Goal: Information Seeking & Learning: Learn about a topic

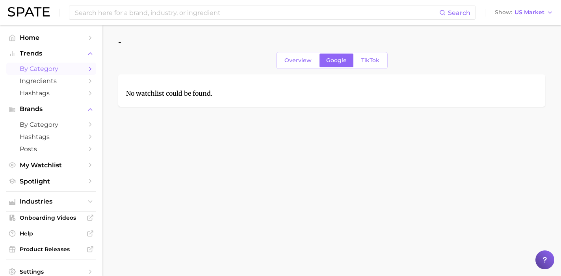
click at [43, 63] on link "by Category" at bounding box center [51, 69] width 90 height 12
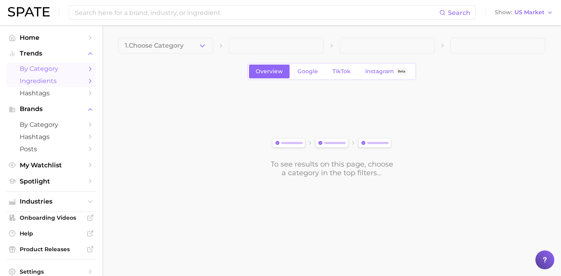
click at [57, 85] on link "Ingredients" at bounding box center [51, 81] width 90 height 12
click at [70, 80] on span "Ingredients" at bounding box center [51, 80] width 63 height 7
click at [168, 56] on div "1. Choose Category Overview Google TikTok Instagram Beta To see results on this…" at bounding box center [331, 107] width 427 height 139
click at [164, 47] on span "1. Choose Category" at bounding box center [154, 45] width 59 height 7
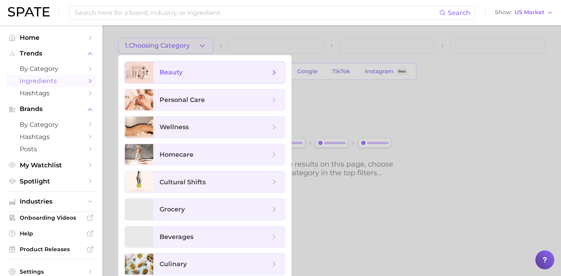
click at [169, 78] on span "beauty" at bounding box center [218, 72] width 131 height 21
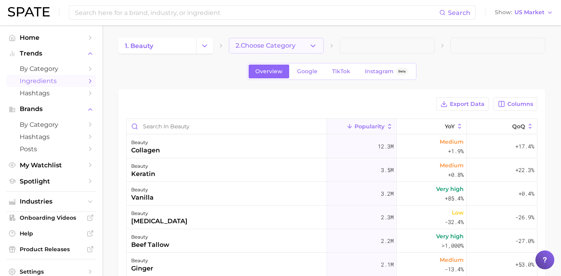
click at [265, 47] on span "2. Choose Category" at bounding box center [265, 45] width 60 height 7
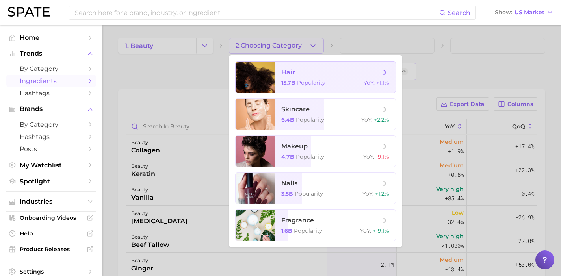
click at [303, 80] on span "Popularity" at bounding box center [311, 82] width 28 height 7
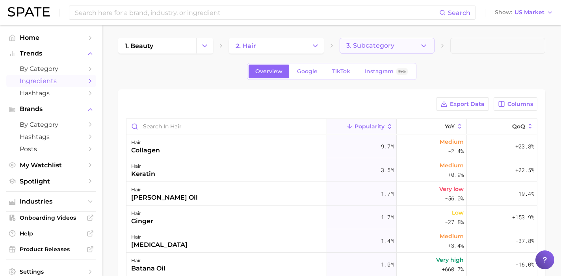
click at [388, 39] on button "3. Subcategory" at bounding box center [386, 46] width 95 height 16
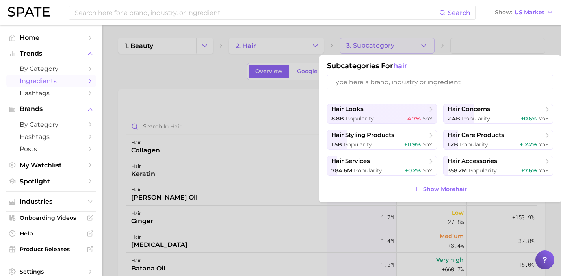
click at [194, 196] on div at bounding box center [280, 138] width 561 height 276
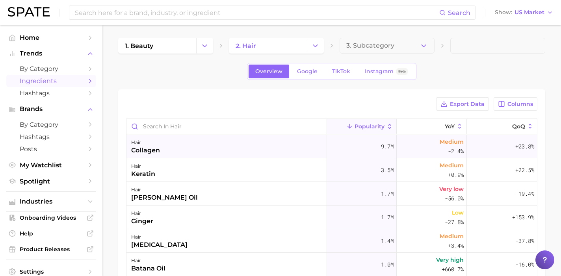
click at [205, 149] on div "hair collagen" at bounding box center [226, 147] width 200 height 24
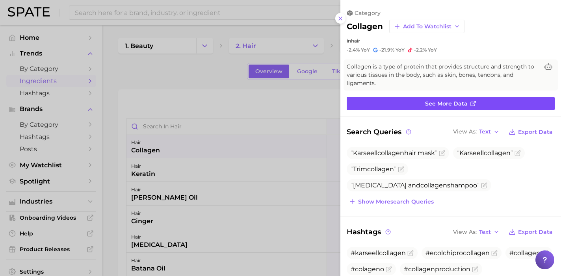
click at [434, 106] on link "See more data" at bounding box center [450, 103] width 208 height 13
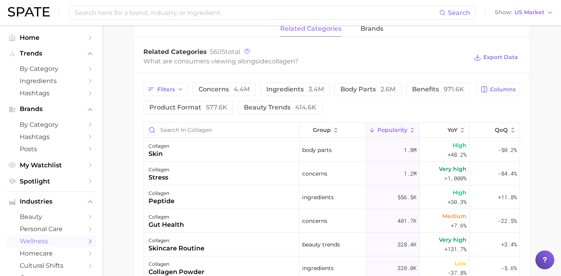
scroll to position [339, 0]
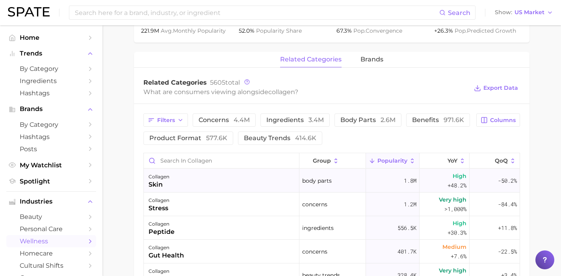
click at [235, 181] on div "collagen skin" at bounding box center [221, 181] width 155 height 24
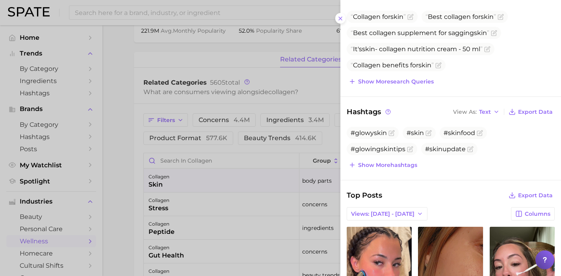
scroll to position [115, 0]
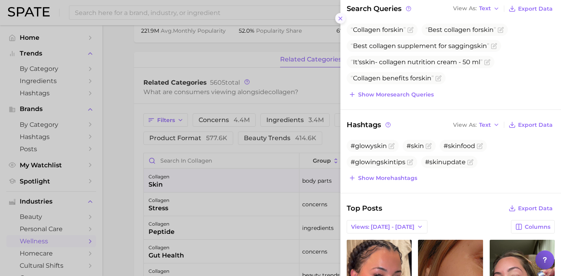
click at [339, 19] on icon at bounding box center [340, 18] width 6 height 6
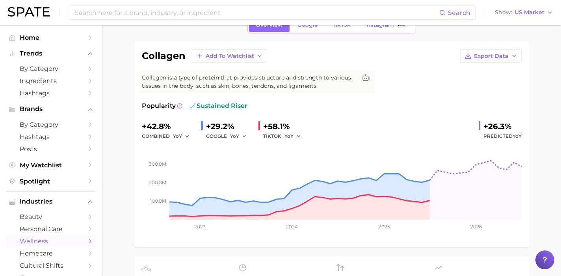
scroll to position [0, 0]
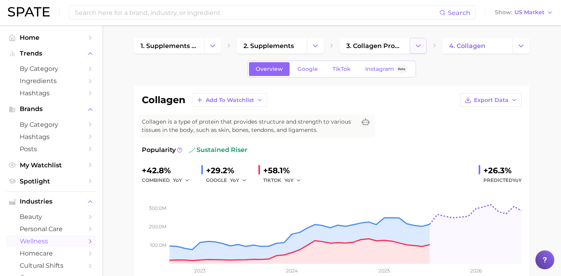
click at [421, 46] on icon "Change Category" at bounding box center [418, 46] width 8 height 8
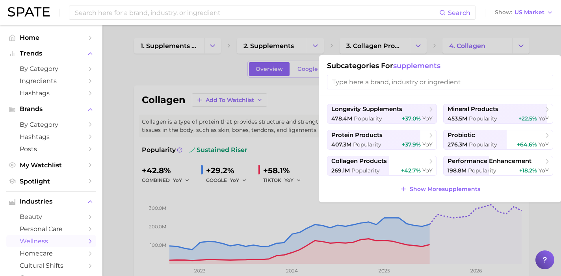
click at [204, 72] on div at bounding box center [280, 138] width 561 height 276
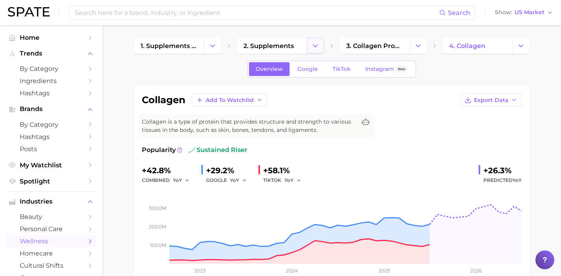
click at [310, 46] on button "Change Category" at bounding box center [315, 46] width 17 height 16
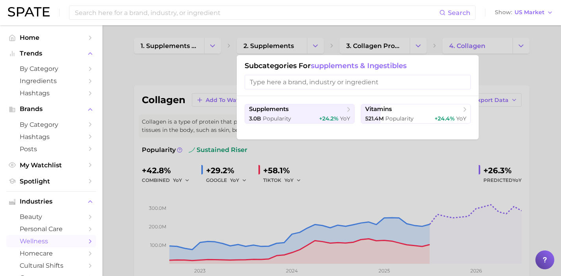
click at [193, 54] on div at bounding box center [280, 138] width 561 height 276
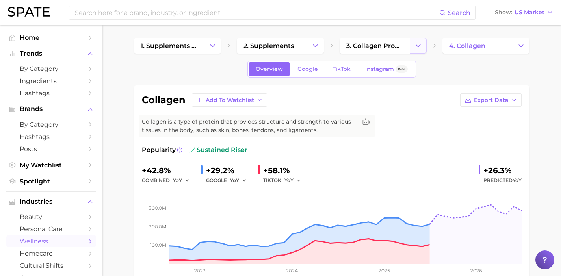
click at [418, 48] on icon "Change Category" at bounding box center [418, 46] width 8 height 8
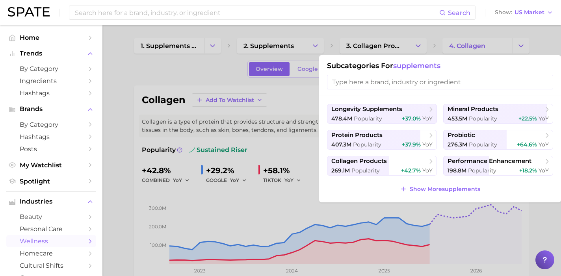
click at [144, 92] on div at bounding box center [280, 138] width 561 height 276
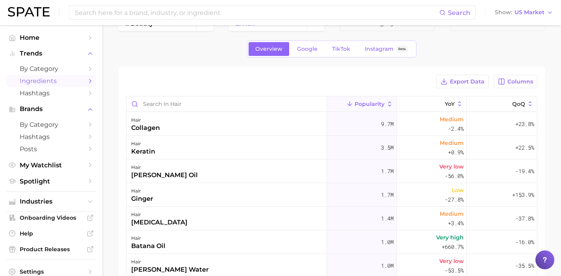
scroll to position [39, 0]
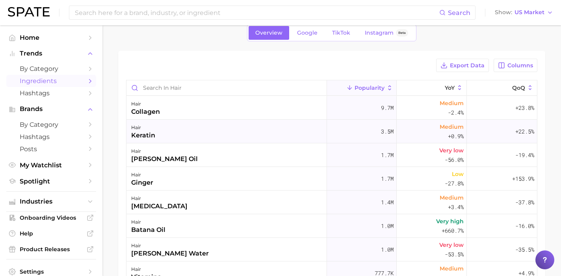
click at [179, 133] on div "hair keratin" at bounding box center [226, 132] width 200 height 24
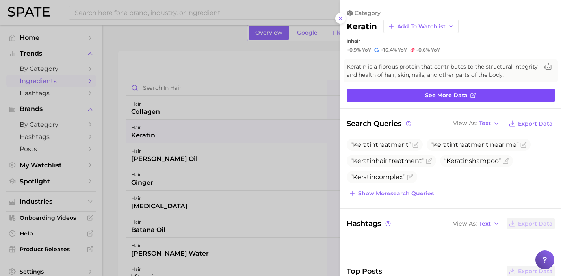
click at [392, 96] on link "See more data" at bounding box center [450, 95] width 208 height 13
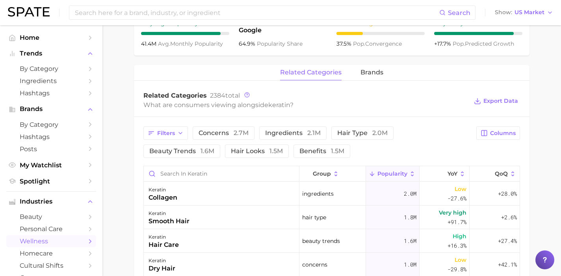
scroll to position [352, 0]
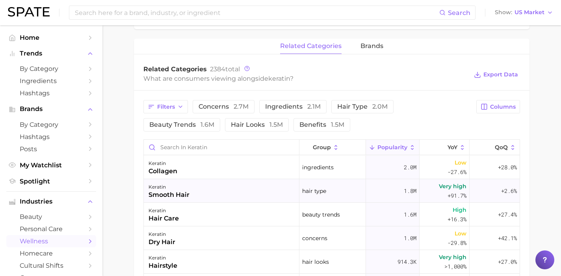
click at [381, 189] on div "1.8m" at bounding box center [393, 191] width 54 height 24
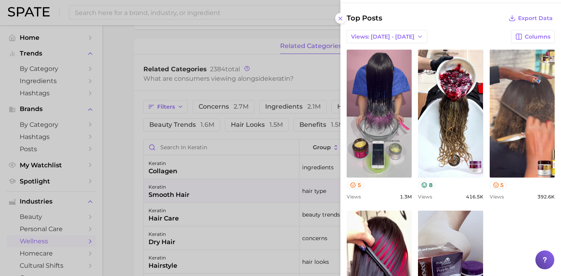
scroll to position [427, 0]
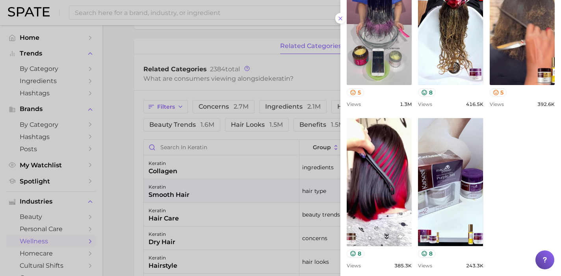
click at [114, 200] on div at bounding box center [280, 138] width 561 height 276
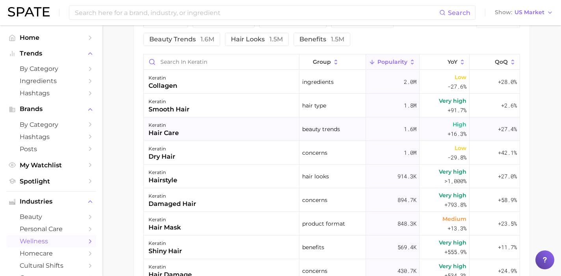
scroll to position [427, 0]
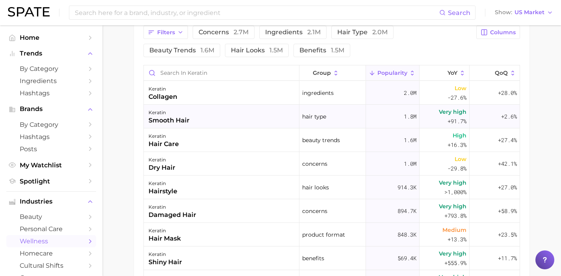
click at [253, 123] on div "keratin smooth hair" at bounding box center [221, 117] width 155 height 24
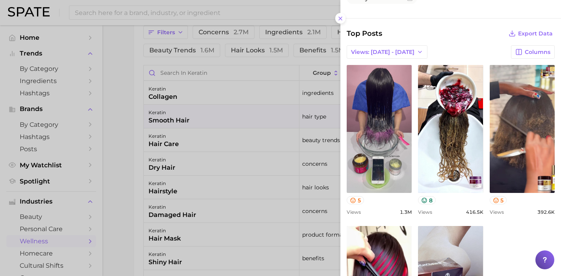
scroll to position [381, 0]
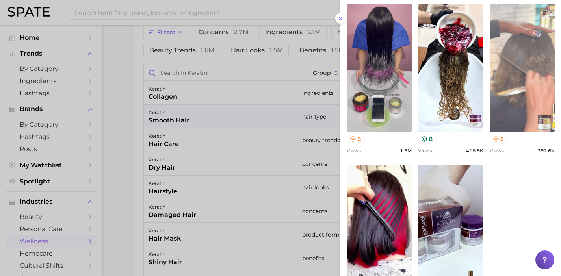
click at [511, 63] on link "view post on TikTok" at bounding box center [521, 68] width 65 height 128
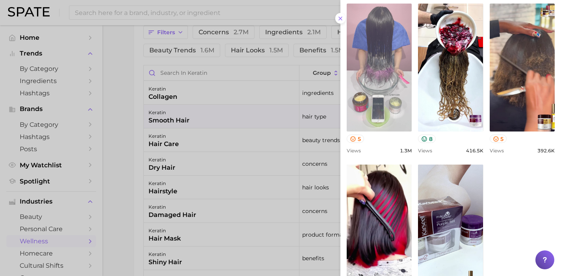
click at [394, 57] on link "view post on TikTok" at bounding box center [378, 68] width 65 height 128
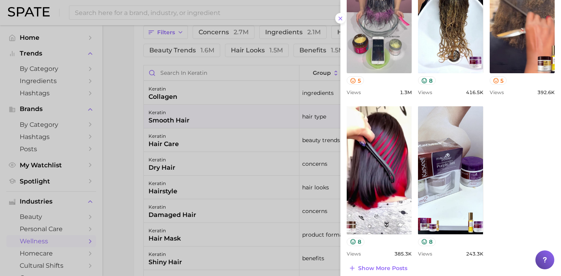
scroll to position [446, 0]
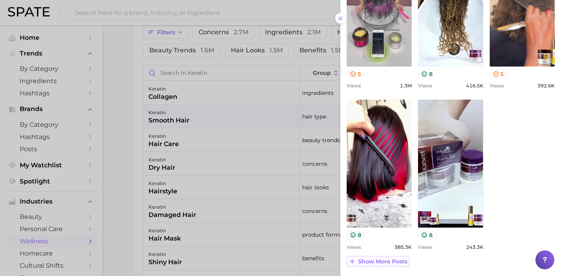
click at [386, 259] on span "Show more posts" at bounding box center [382, 261] width 49 height 7
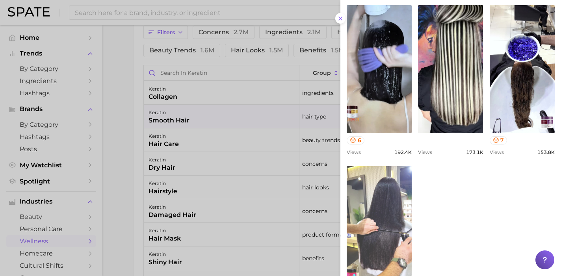
scroll to position [759, 0]
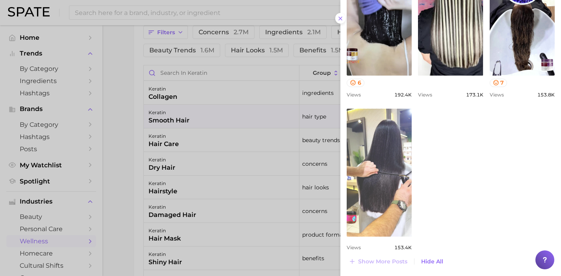
click at [375, 157] on link "view post on TikTok" at bounding box center [378, 173] width 65 height 128
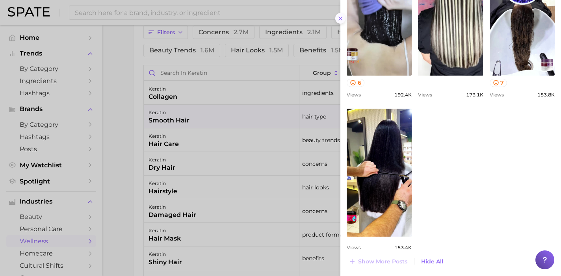
click at [337, 18] on icon at bounding box center [340, 18] width 6 height 6
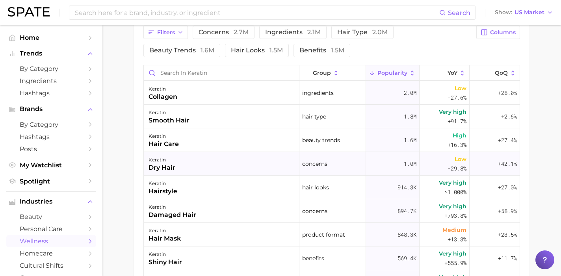
click at [218, 163] on div "keratin dry hair" at bounding box center [221, 164] width 155 height 24
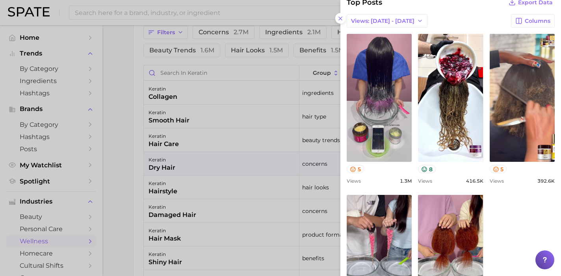
scroll to position [356, 0]
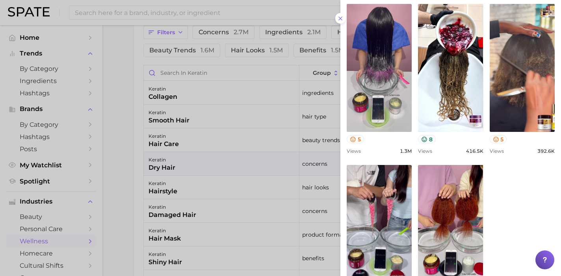
click at [224, 206] on div at bounding box center [280, 138] width 561 height 276
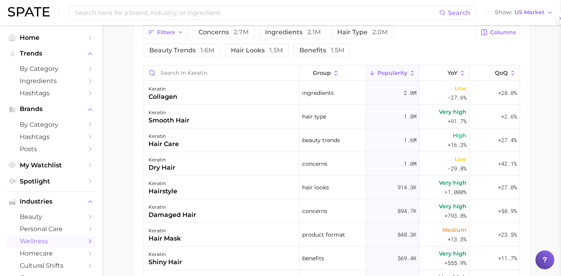
click at [222, 210] on div "keratin damaged hair" at bounding box center [221, 211] width 155 height 24
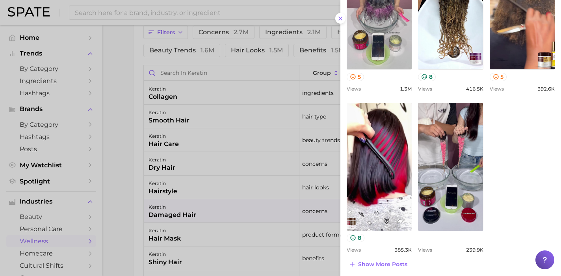
scroll to position [441, 0]
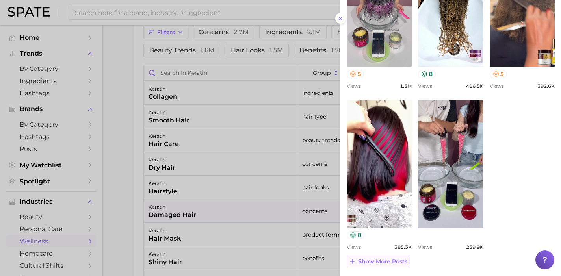
click at [384, 260] on span "Show more posts" at bounding box center [382, 261] width 49 height 7
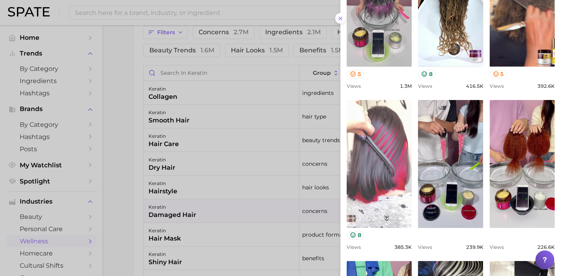
scroll to position [0, 0]
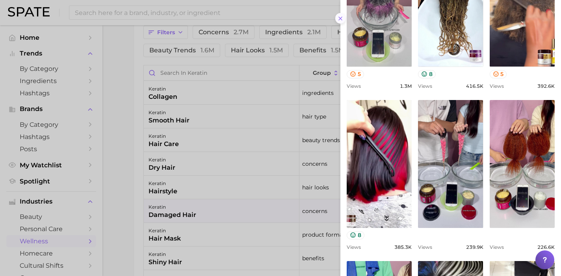
click at [339, 18] on icon at bounding box center [340, 18] width 6 height 6
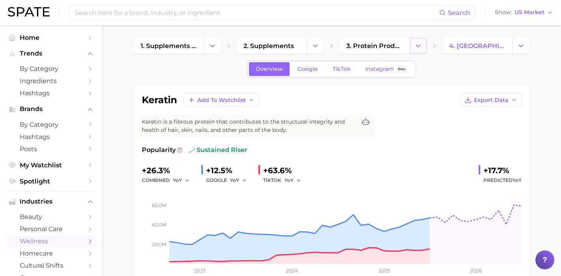
click at [423, 44] on button "Change Category" at bounding box center [417, 46] width 17 height 16
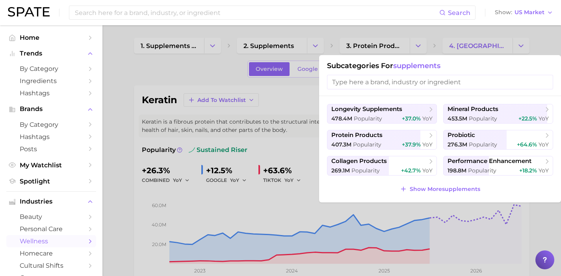
click at [317, 44] on div at bounding box center [280, 138] width 561 height 276
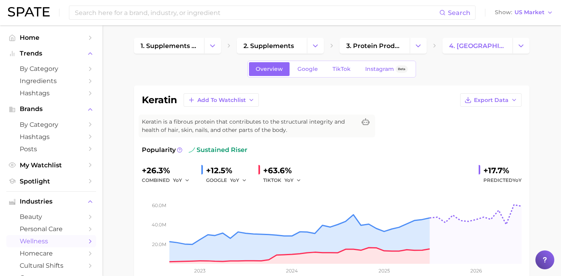
click at [317, 44] on icon "Change Category" at bounding box center [315, 46] width 8 height 8
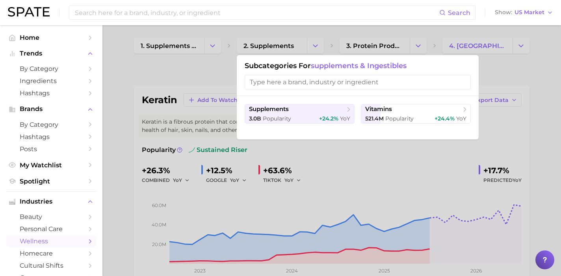
click at [154, 73] on div at bounding box center [280, 138] width 561 height 276
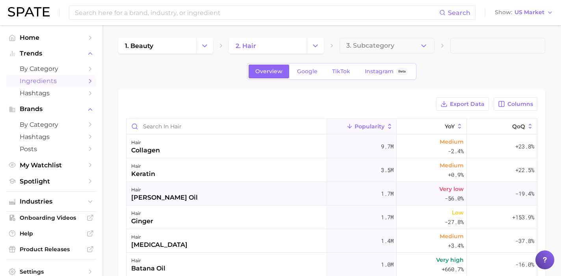
click at [168, 194] on div "rosemary oil" at bounding box center [164, 197] width 67 height 9
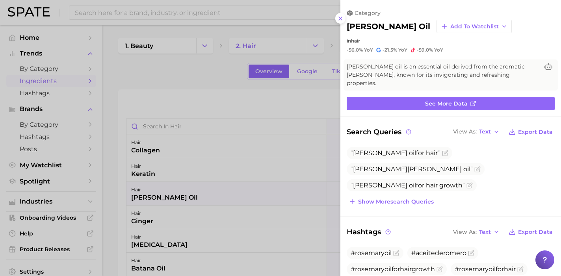
click at [344, 22] on div "category rosemary oil Add to Watchlist in hair -56.0% YoY -21.5% YoY -59.0% YoY" at bounding box center [450, 31] width 220 height 44
click at [339, 21] on icon at bounding box center [340, 18] width 6 height 6
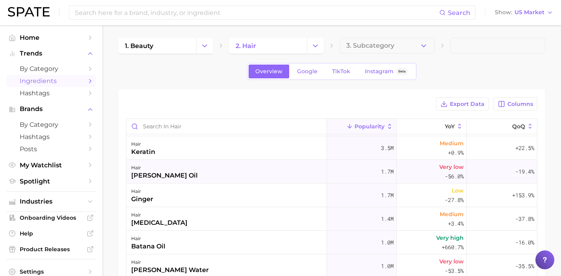
scroll to position [23, 0]
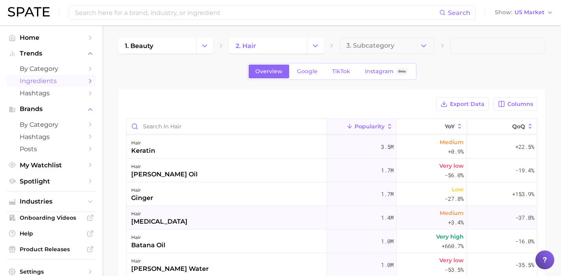
click at [327, 215] on div "1.4m" at bounding box center [362, 218] width 70 height 24
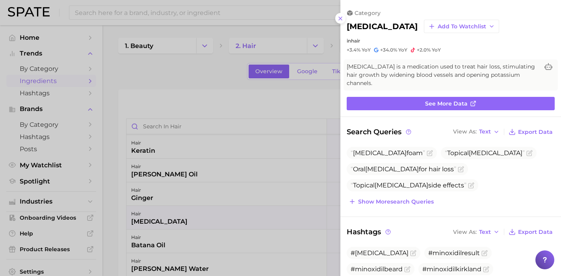
scroll to position [0, 0]
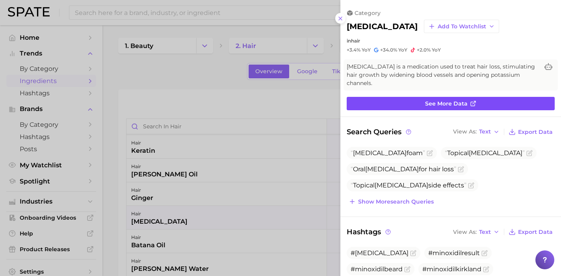
click at [478, 97] on link "See more data" at bounding box center [450, 103] width 208 height 13
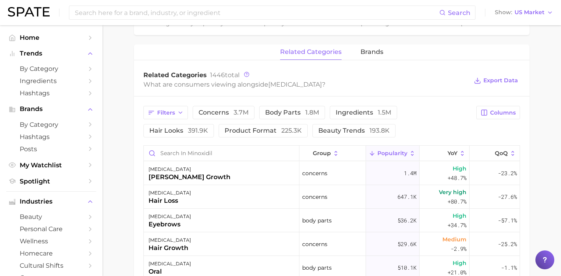
scroll to position [348, 0]
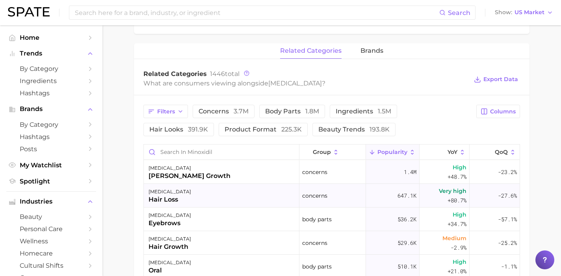
click at [388, 199] on div "647.1k" at bounding box center [393, 196] width 54 height 24
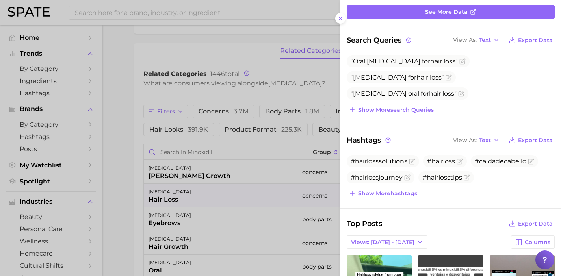
scroll to position [0, 0]
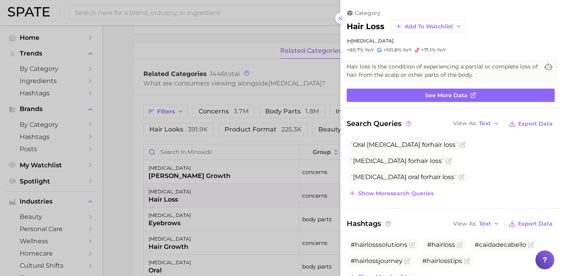
click at [336, 19] on button at bounding box center [340, 18] width 11 height 11
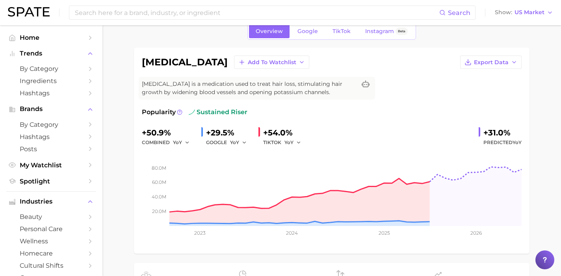
scroll to position [31, 0]
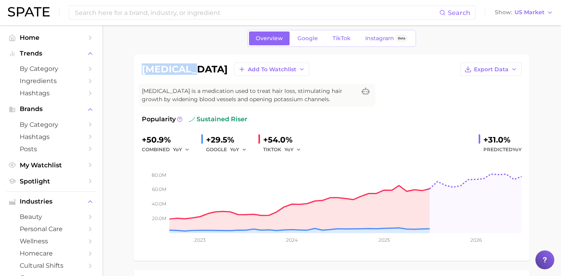
drag, startPoint x: 142, startPoint y: 70, endPoint x: 188, endPoint y: 70, distance: 46.1
click at [188, 70] on div "minoxidil Add to Watchlist Export Data" at bounding box center [331, 69] width 379 height 13
copy h1 "minoxidil"
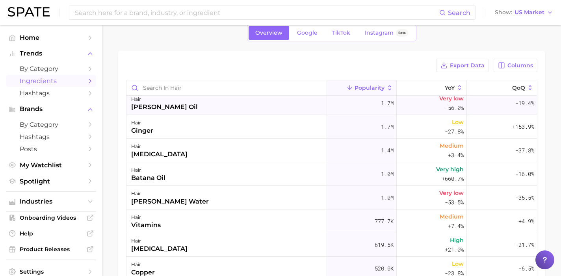
scroll to position [67, 0]
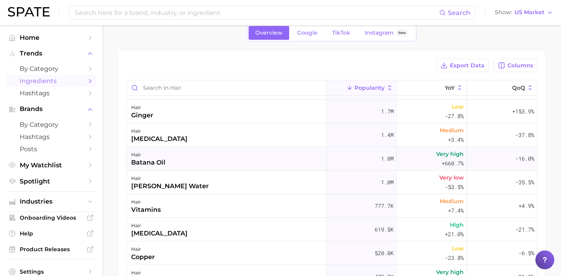
click at [211, 156] on div "hair batana oil" at bounding box center [226, 159] width 200 height 24
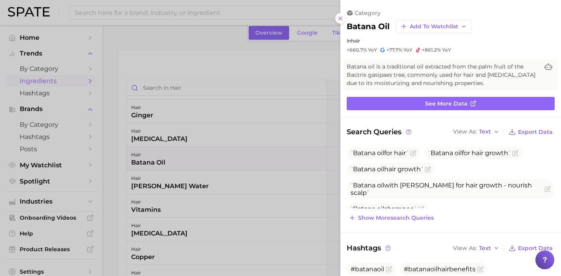
scroll to position [0, 0]
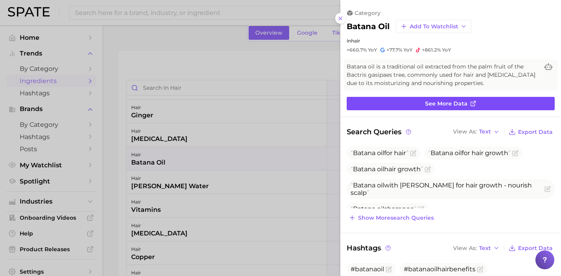
click at [398, 103] on link "See more data" at bounding box center [450, 103] width 208 height 13
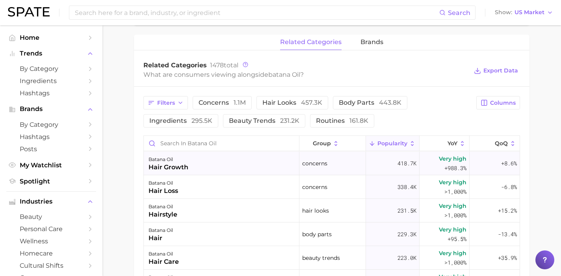
click at [246, 173] on div "batana oil hair growth" at bounding box center [221, 164] width 155 height 24
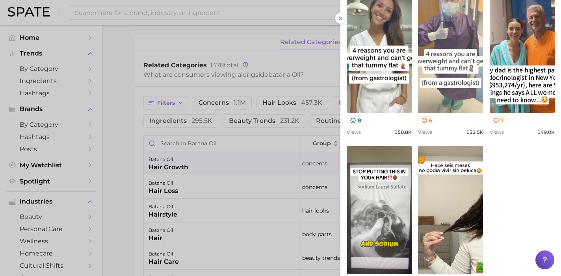
scroll to position [310, 0]
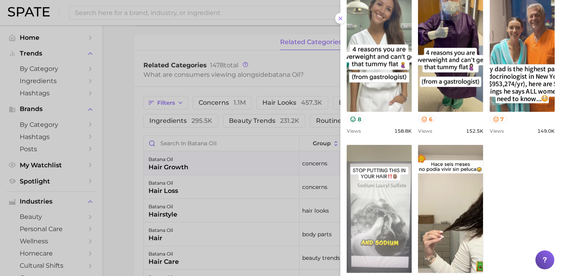
click at [377, 208] on link "view post on TikTok" at bounding box center [378, 209] width 65 height 128
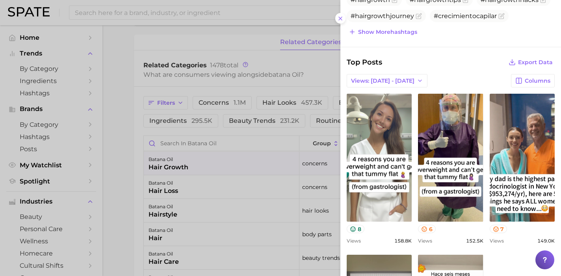
scroll to position [176, 0]
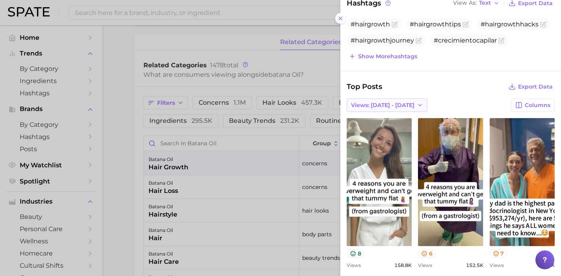
click at [389, 105] on span "Views: Aug 31 - Sep 7" at bounding box center [382, 105] width 63 height 7
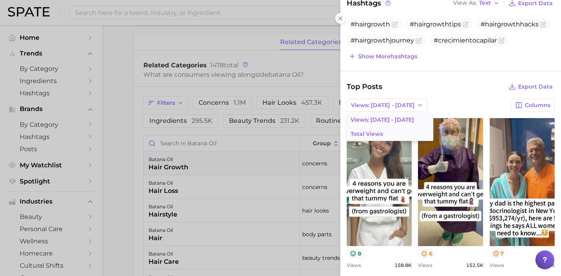
click at [385, 135] on button "Total Views" at bounding box center [389, 134] width 87 height 14
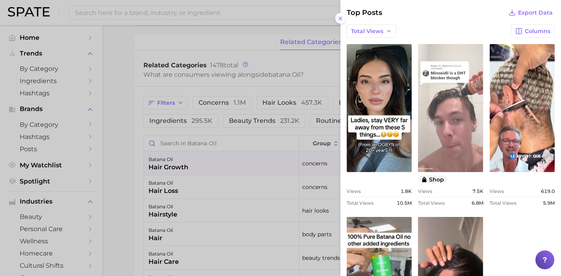
scroll to position [281, 0]
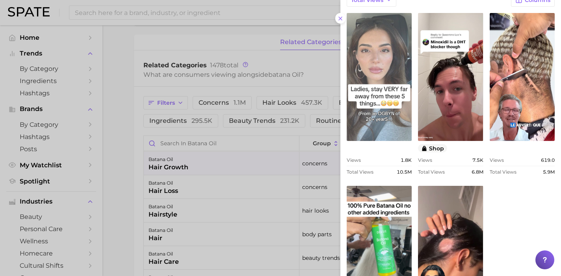
click at [373, 47] on link "view post on TikTok" at bounding box center [378, 77] width 65 height 128
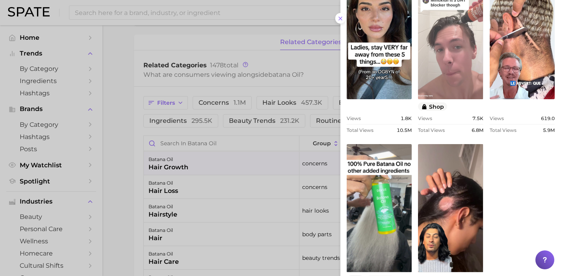
scroll to position [365, 0]
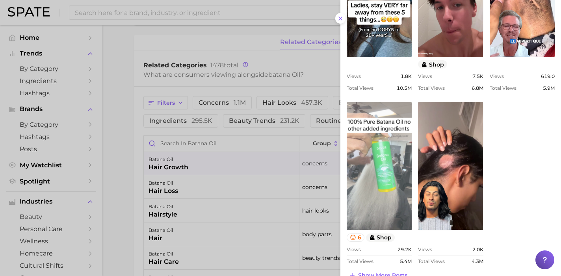
click at [379, 118] on link "view post on TikTok" at bounding box center [378, 166] width 65 height 128
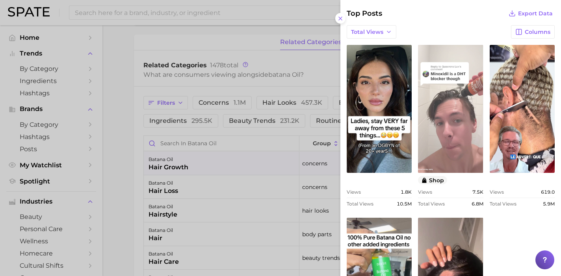
scroll to position [379, 0]
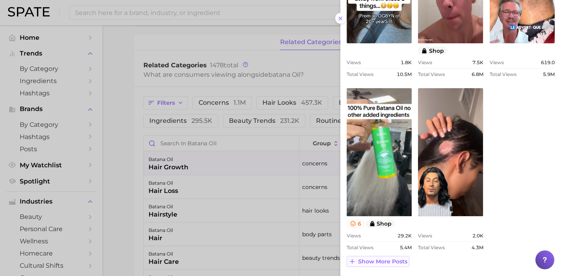
click at [389, 258] on span "Show more posts" at bounding box center [382, 261] width 49 height 7
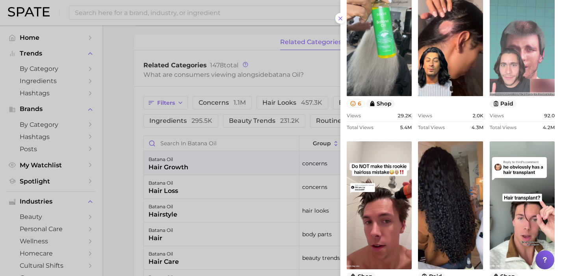
scroll to position [530, 0]
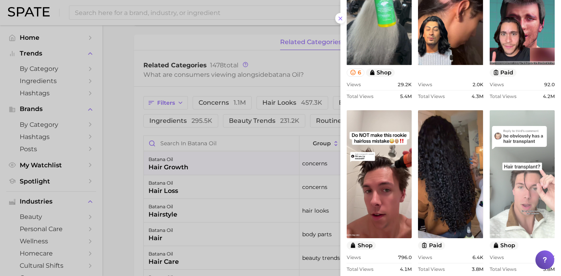
click at [524, 171] on link "view post on TikTok" at bounding box center [521, 174] width 65 height 128
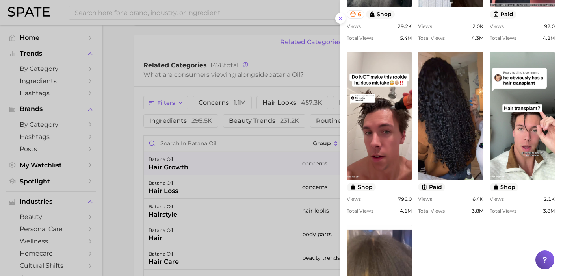
scroll to position [644, 0]
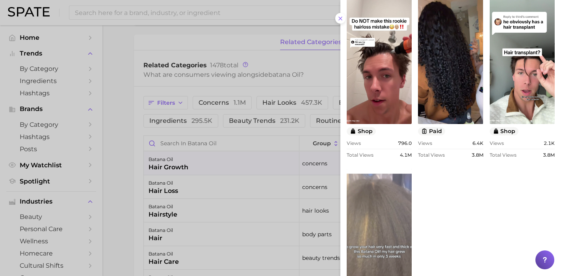
click at [393, 205] on link "view post on TikTok" at bounding box center [378, 233] width 65 height 128
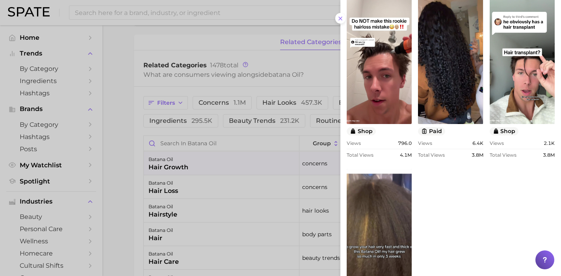
click at [120, 98] on div at bounding box center [280, 138] width 561 height 276
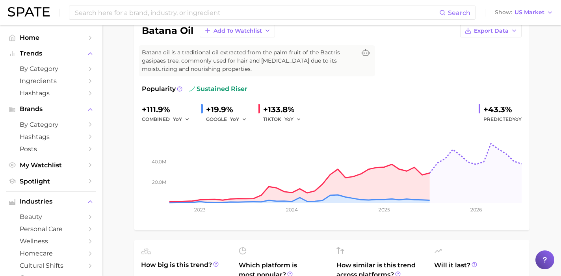
scroll to position [0, 0]
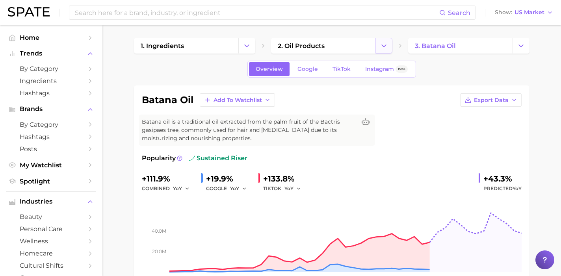
click at [380, 47] on icon "Change Category" at bounding box center [383, 46] width 8 height 8
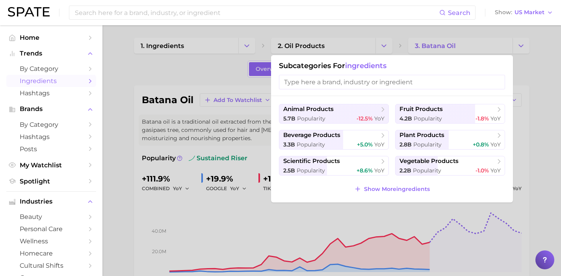
click at [41, 79] on span "Ingredients" at bounding box center [51, 80] width 63 height 7
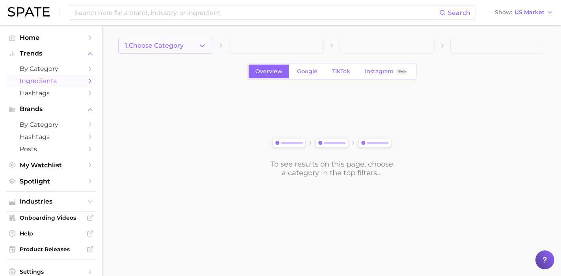
click at [168, 48] on span "1. Choose Category" at bounding box center [154, 45] width 59 height 7
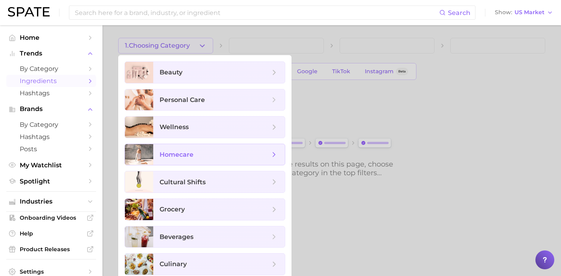
scroll to position [33, 0]
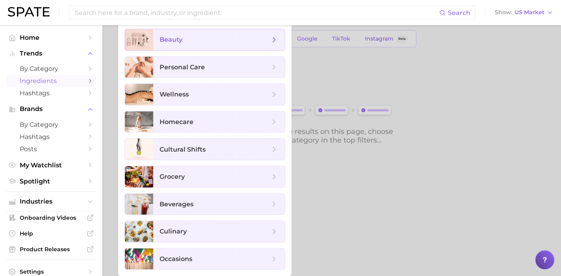
click at [203, 45] on span "beauty" at bounding box center [218, 39] width 131 height 21
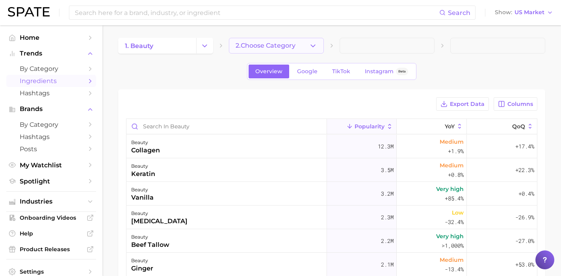
click at [263, 46] on span "2. Choose Category" at bounding box center [265, 45] width 60 height 7
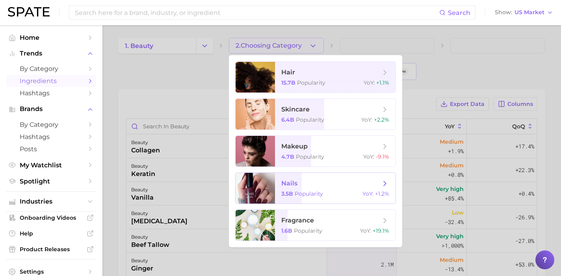
click at [290, 185] on span "nails" at bounding box center [289, 182] width 16 height 7
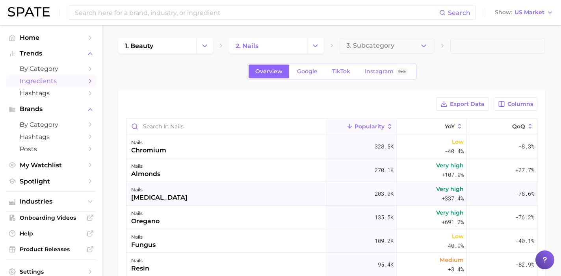
click at [290, 196] on div "nails endorphins" at bounding box center [226, 194] width 200 height 24
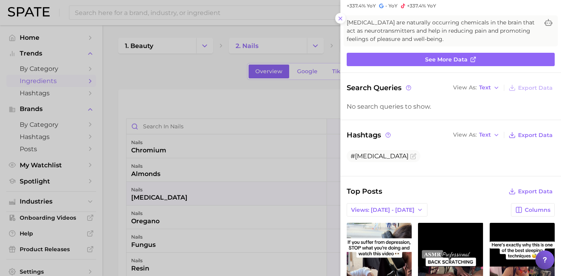
scroll to position [31, 0]
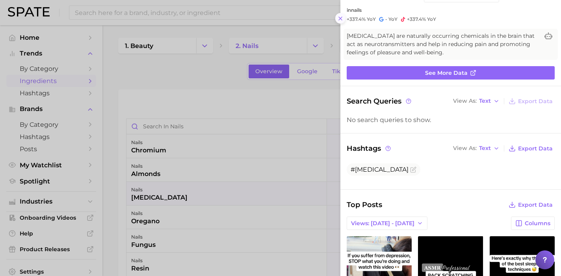
click at [340, 21] on icon at bounding box center [340, 18] width 6 height 6
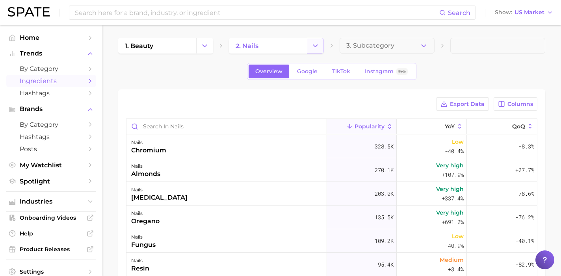
click at [319, 49] on button "Change Category" at bounding box center [315, 46] width 17 height 16
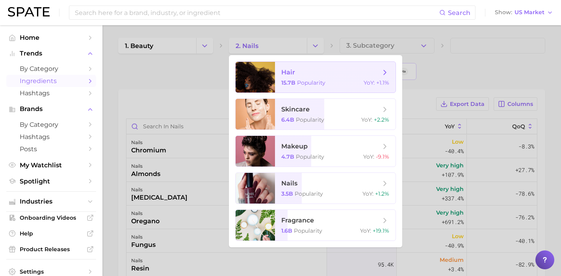
click at [313, 74] on span "hair" at bounding box center [330, 72] width 99 height 9
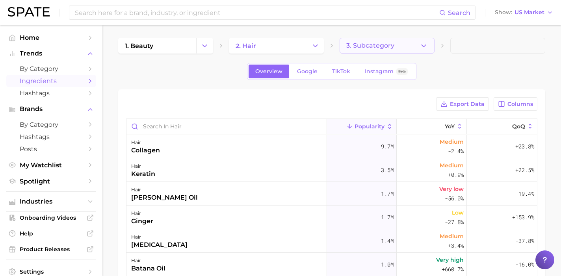
click at [425, 48] on icon "button" at bounding box center [423, 46] width 8 height 8
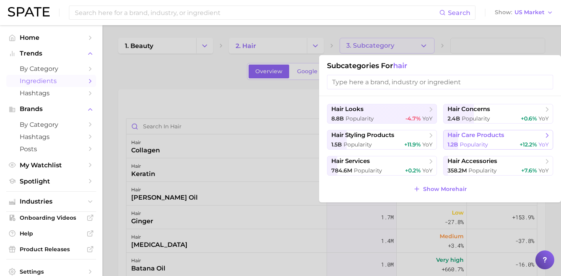
click at [458, 141] on span "1.2b Popularity" at bounding box center [467, 144] width 41 height 7
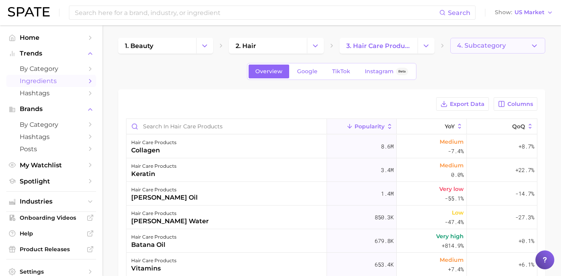
click at [505, 44] on button "4. Subcategory" at bounding box center [497, 46] width 95 height 16
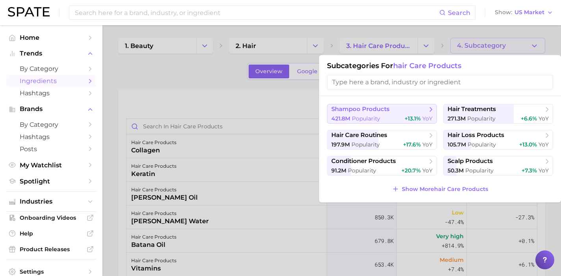
click at [393, 107] on span "shampoo products" at bounding box center [379, 109] width 96 height 8
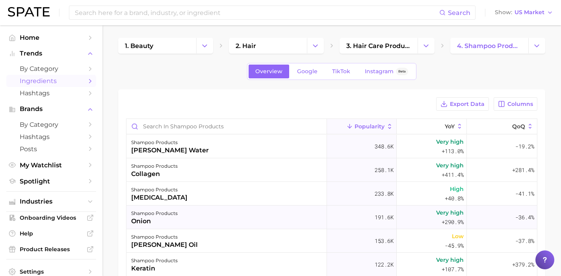
click at [239, 224] on div "shampoo products onion" at bounding box center [226, 217] width 200 height 24
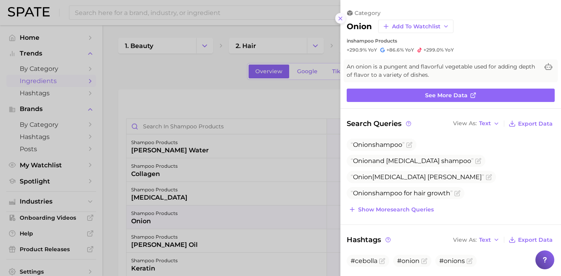
click at [339, 20] on line at bounding box center [340, 18] width 3 height 3
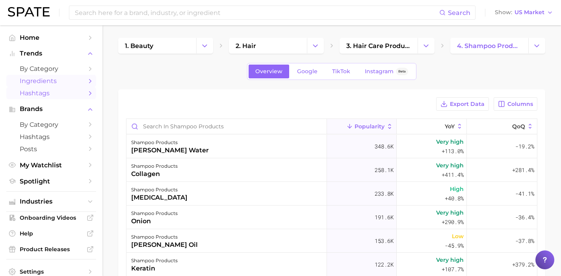
click at [48, 91] on span "Hashtags" at bounding box center [51, 92] width 63 height 7
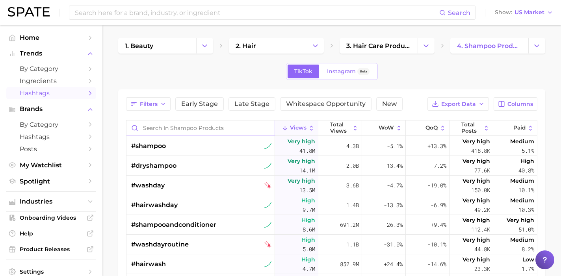
click at [163, 128] on input "Search in shampoo products" at bounding box center [200, 127] width 148 height 15
click at [154, 128] on input "Search in shampoo products" at bounding box center [200, 127] width 148 height 15
paste input "#sustainablebeauty"
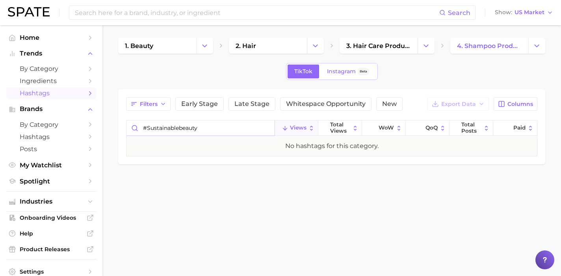
click at [176, 130] on input "#sustainablebeauty" at bounding box center [200, 127] width 148 height 15
type input "#green"
click at [174, 133] on input "#green" at bounding box center [200, 127] width 148 height 15
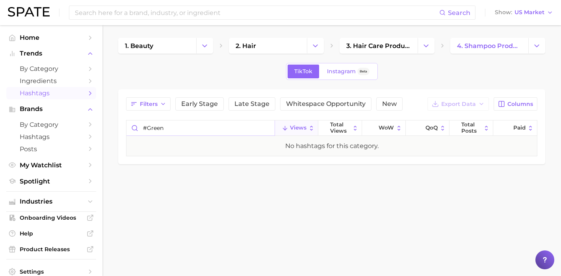
click at [174, 133] on input "#green" at bounding box center [200, 127] width 148 height 15
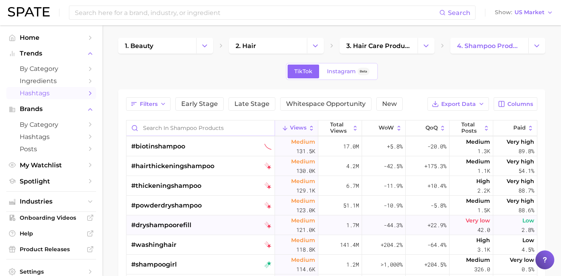
scroll to position [1433, 0]
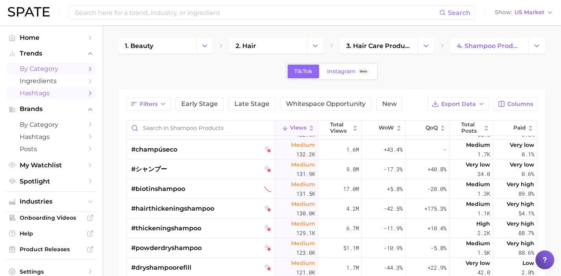
click at [61, 71] on span "by Category" at bounding box center [51, 68] width 63 height 7
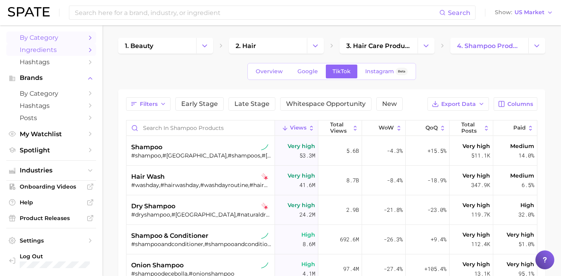
scroll to position [33, 0]
